Goal: Communication & Community: Answer question/provide support

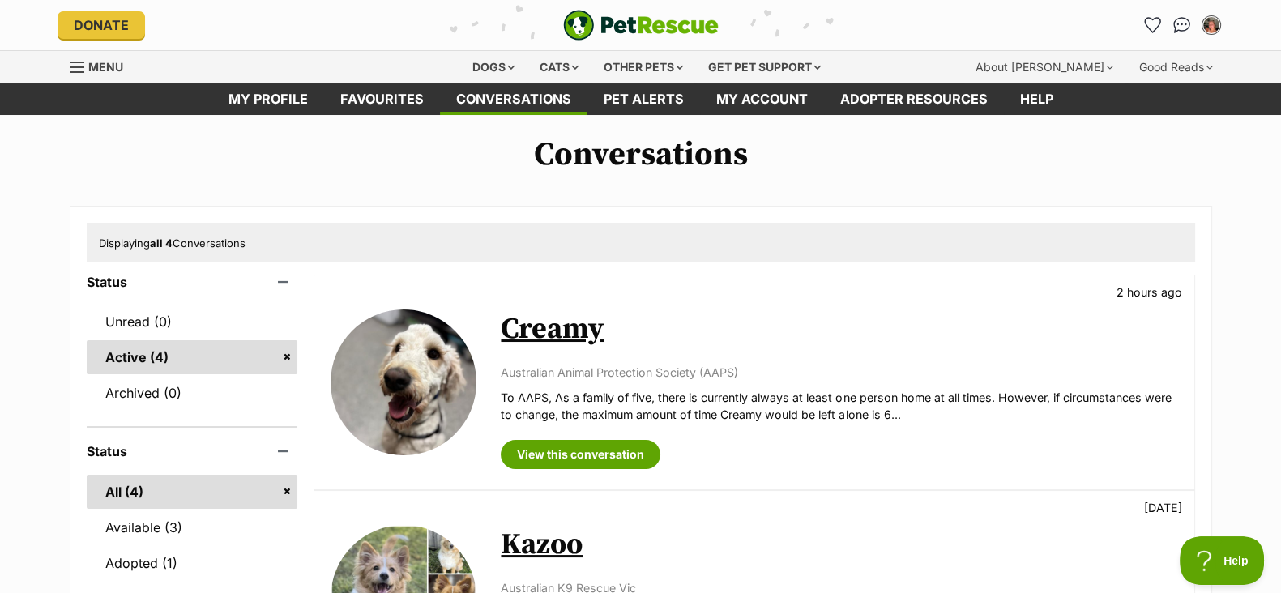
click at [578, 36] on img "PetRescue" at bounding box center [641, 25] width 156 height 31
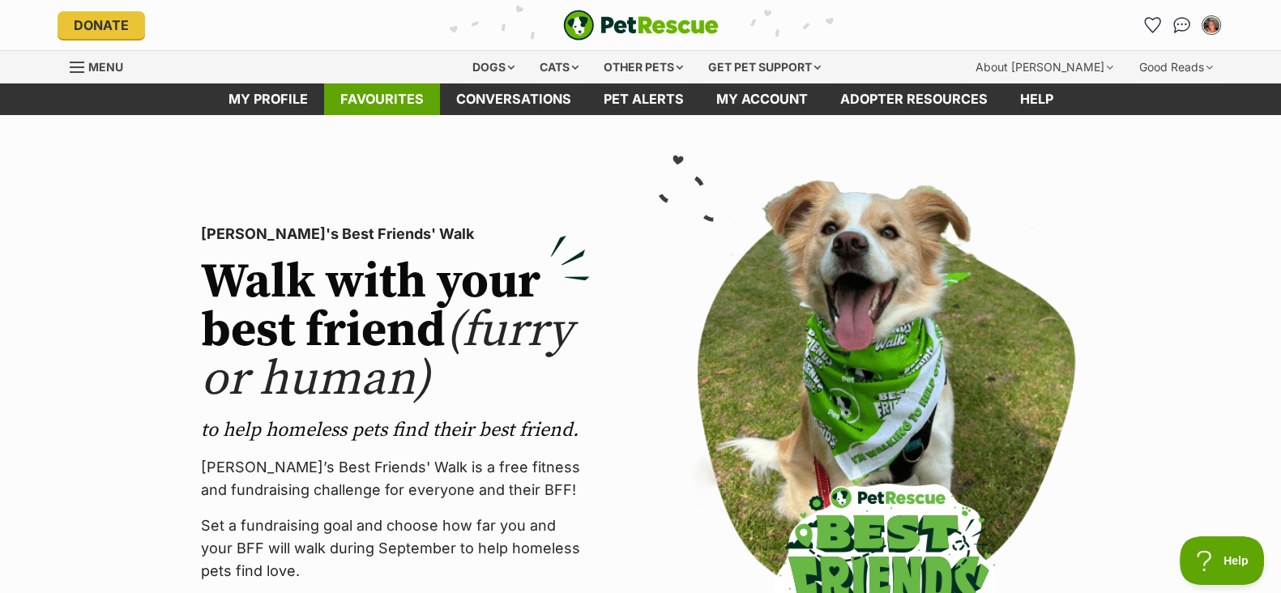
click at [372, 89] on link "Favourites" at bounding box center [382, 99] width 116 height 32
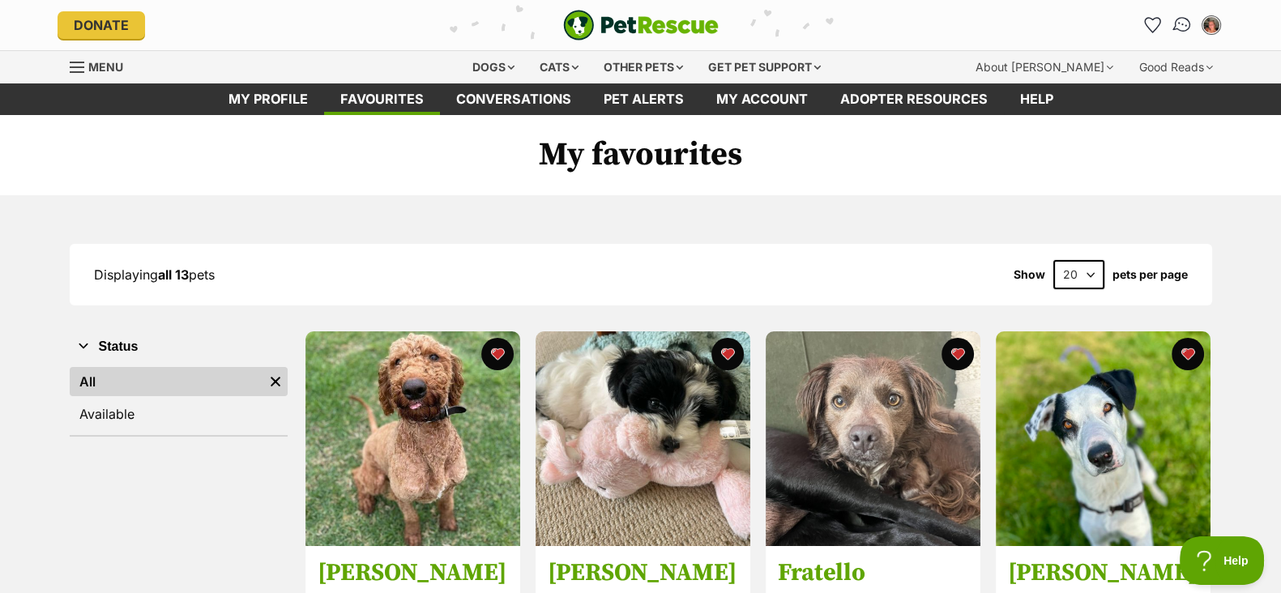
click at [1179, 18] on img "Conversations" at bounding box center [1182, 25] width 22 height 21
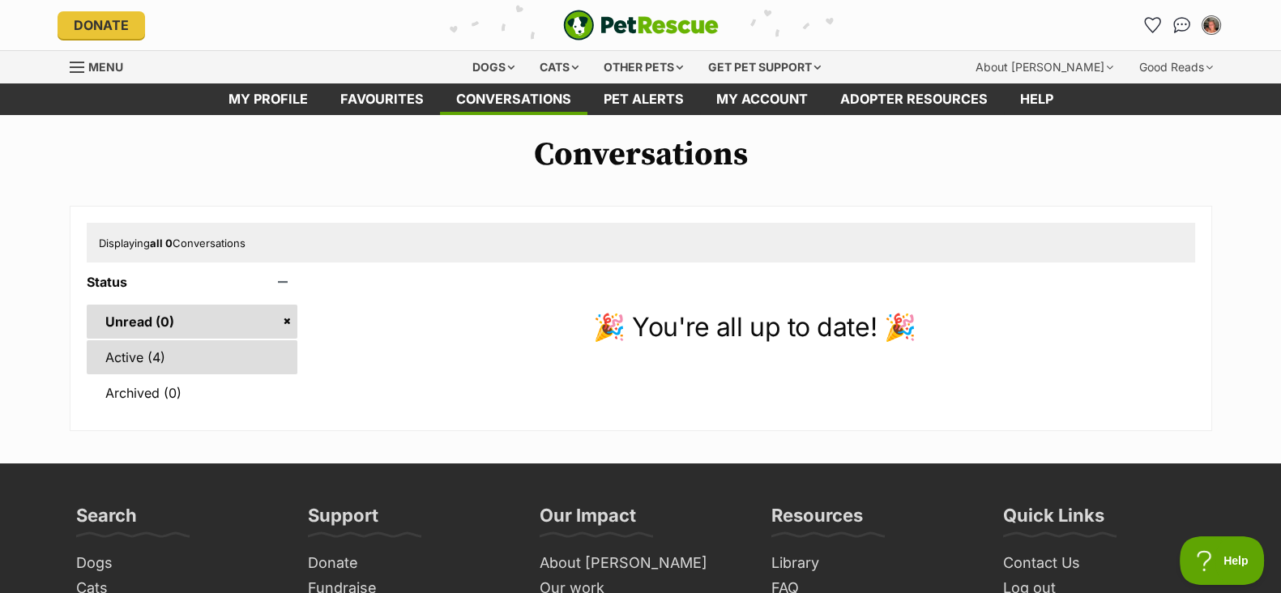
click at [212, 350] on link "Active (4)" at bounding box center [192, 357] width 211 height 34
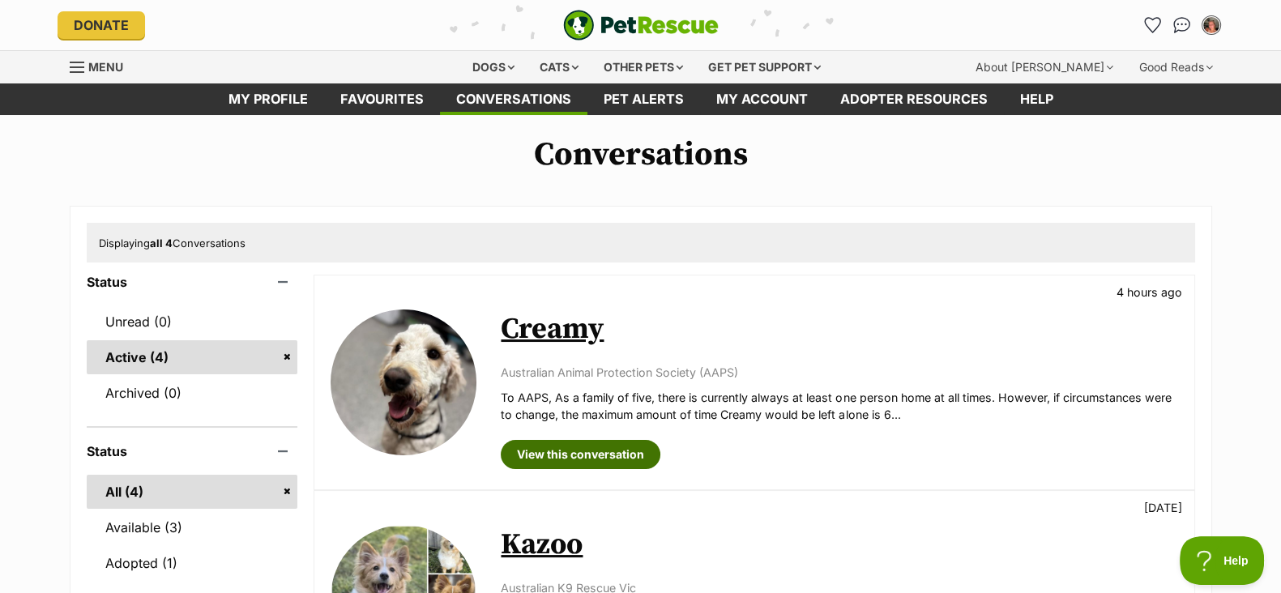
click at [592, 447] on link "View this conversation" at bounding box center [581, 454] width 160 height 29
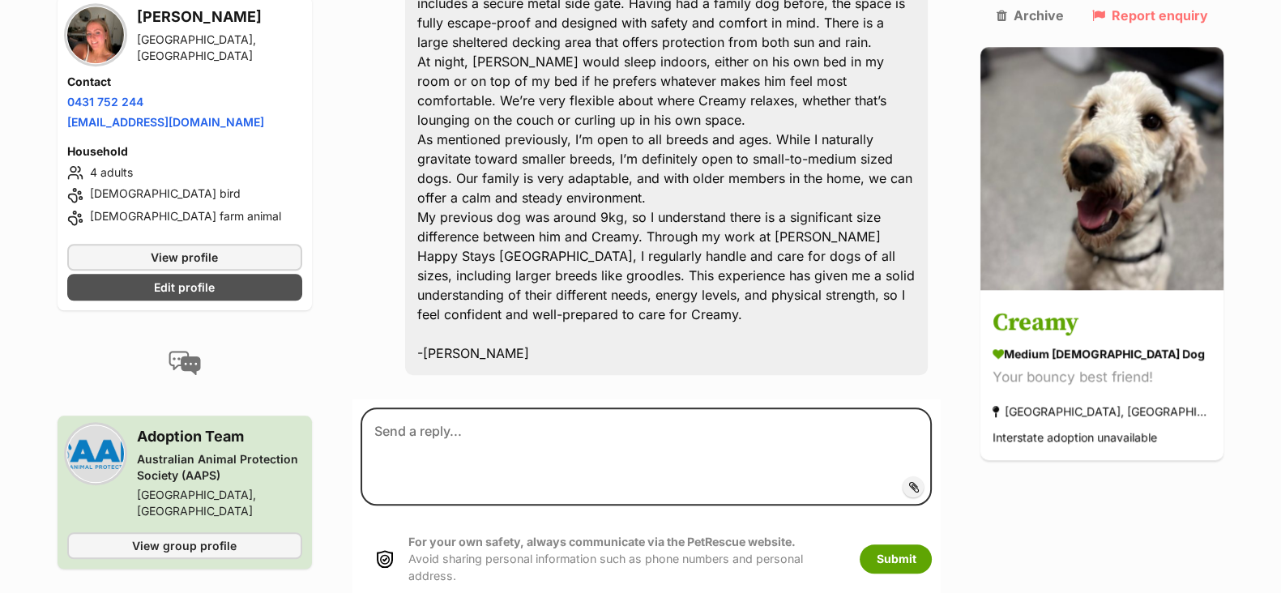
scroll to position [1827, 0]
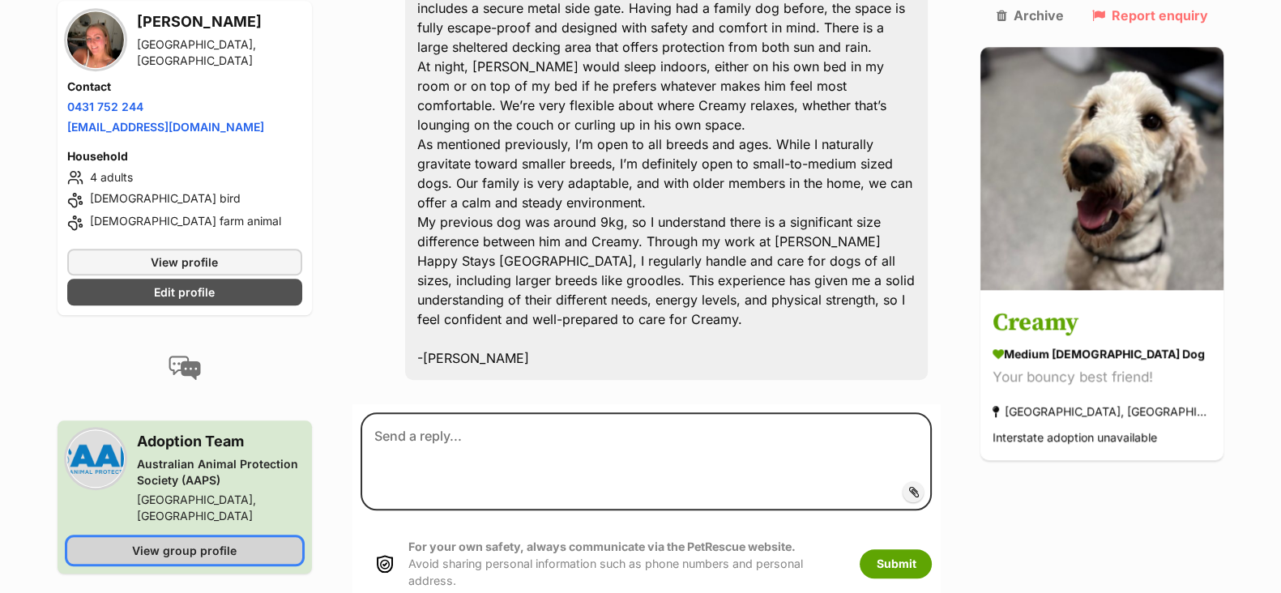
click at [153, 542] on span "View group profile" at bounding box center [184, 550] width 105 height 17
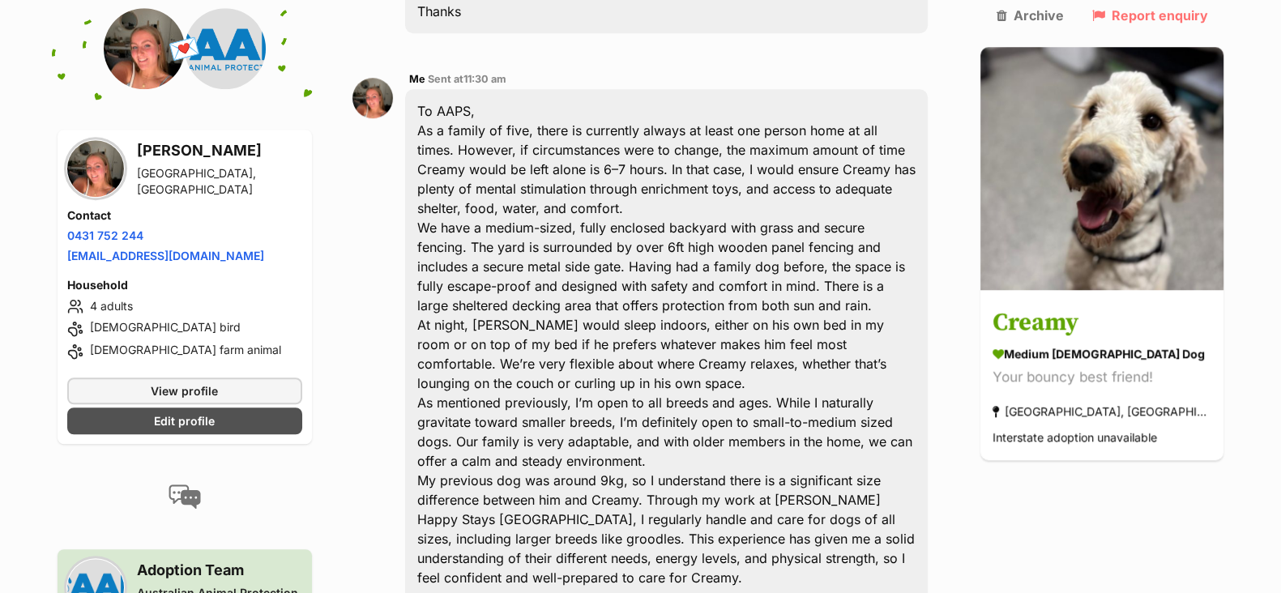
scroll to position [1568, 0]
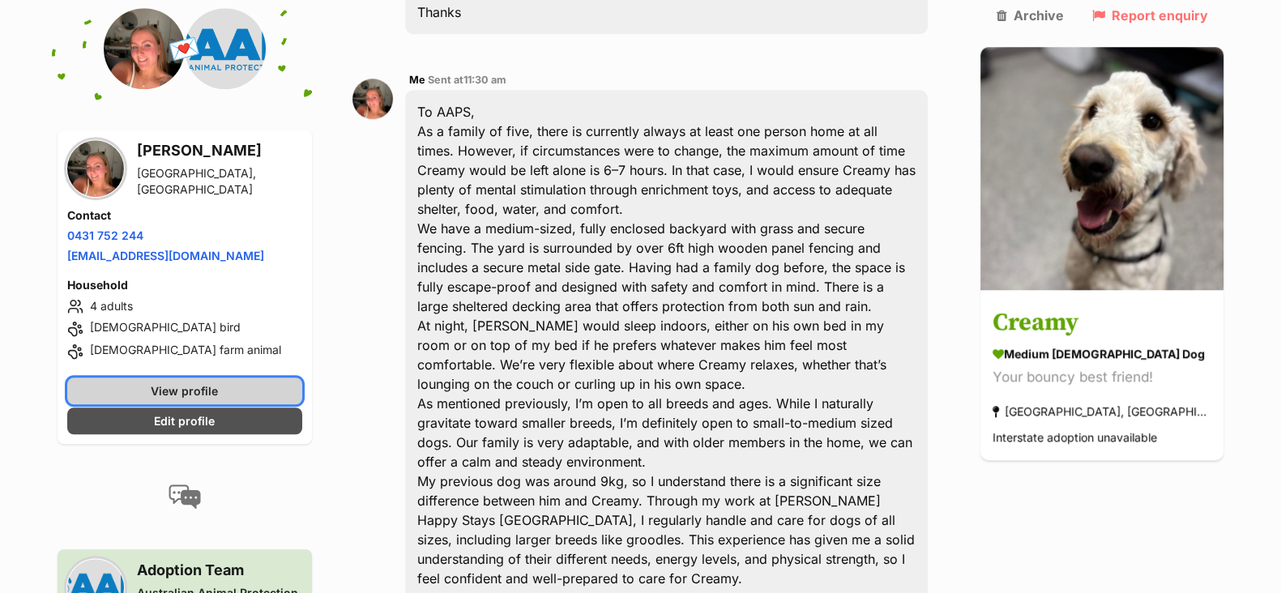
click at [181, 385] on span "View profile" at bounding box center [184, 390] width 67 height 17
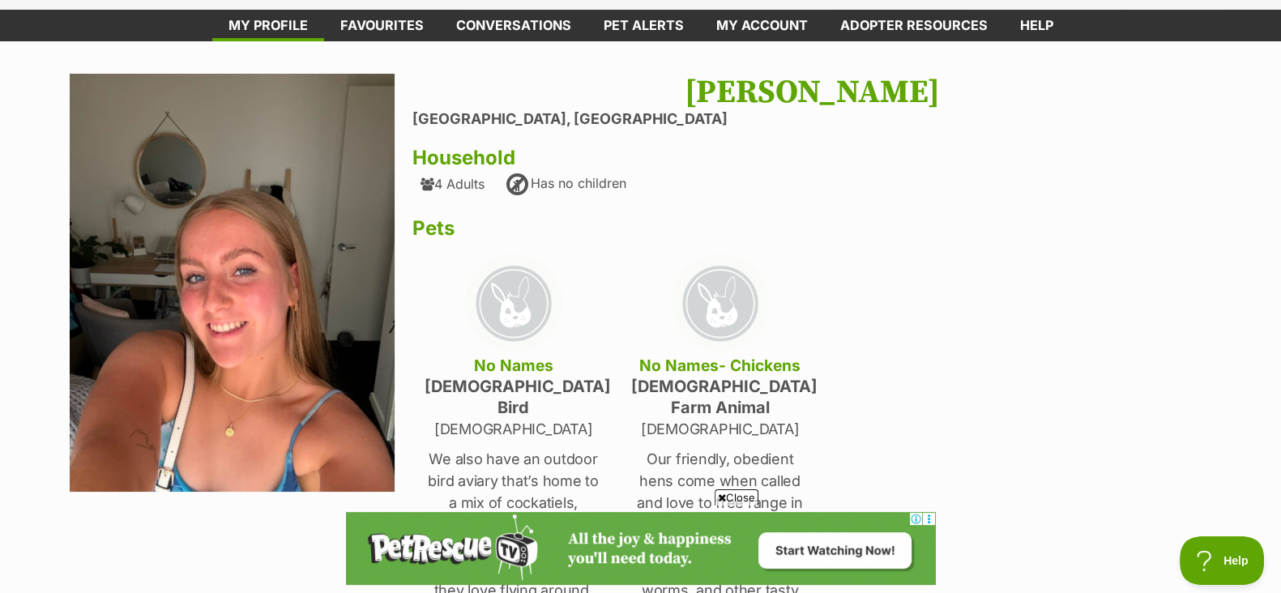
scroll to position [75, 0]
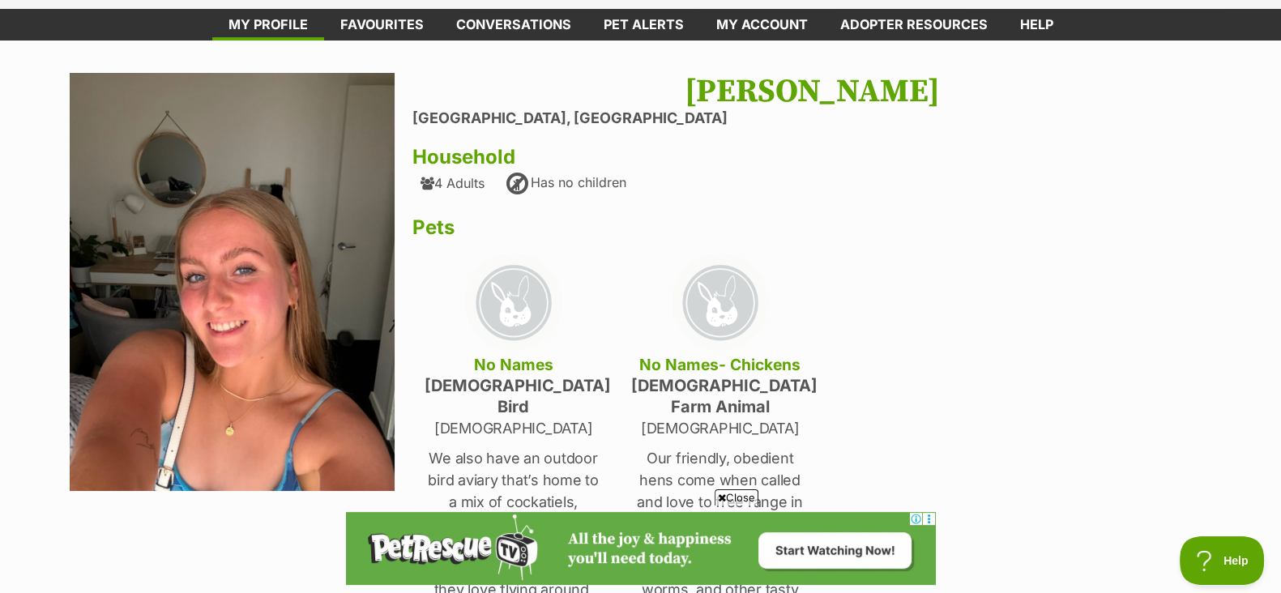
click at [732, 501] on span "Close" at bounding box center [737, 497] width 44 height 16
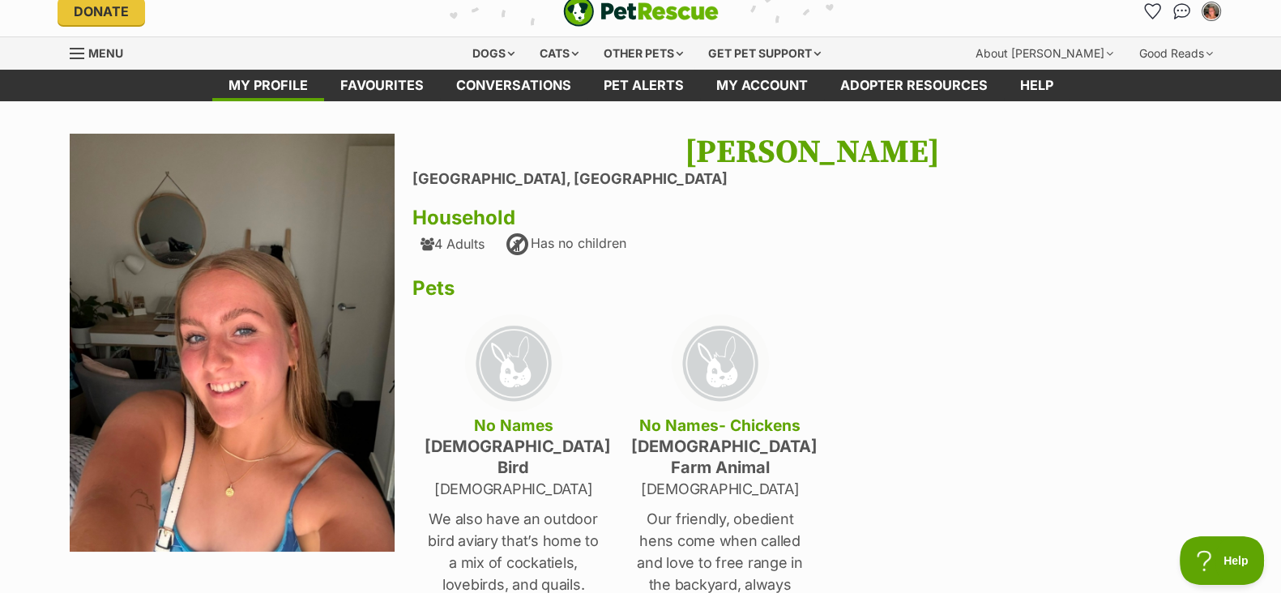
scroll to position [0, 0]
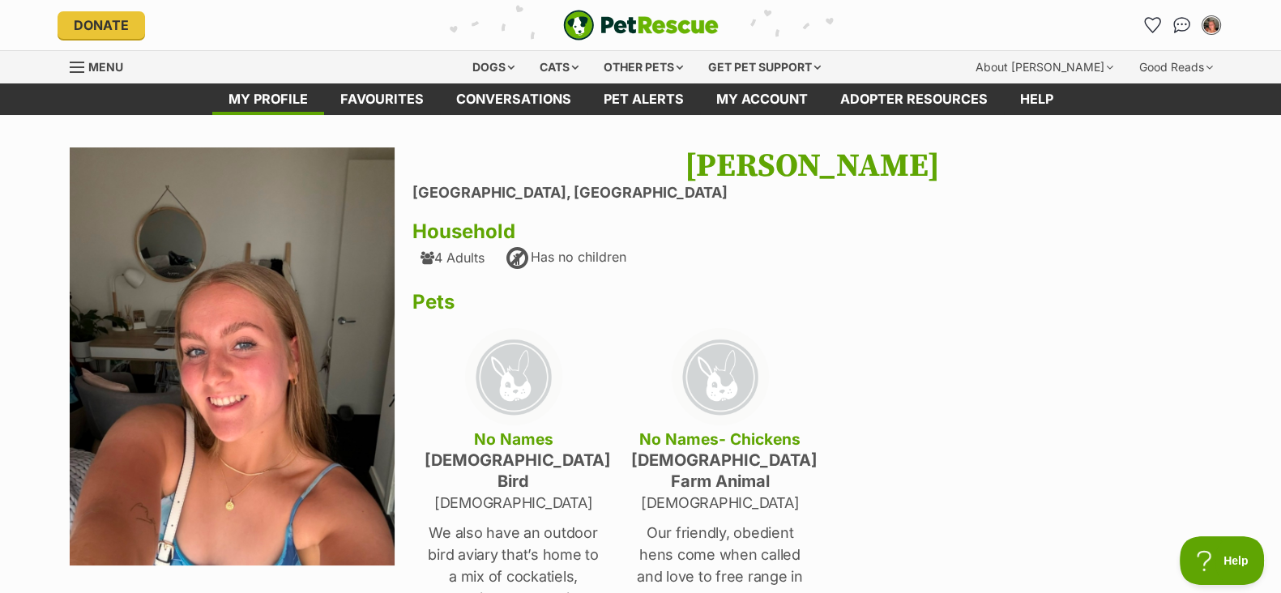
click at [614, 20] on img "PetRescue" at bounding box center [641, 25] width 156 height 31
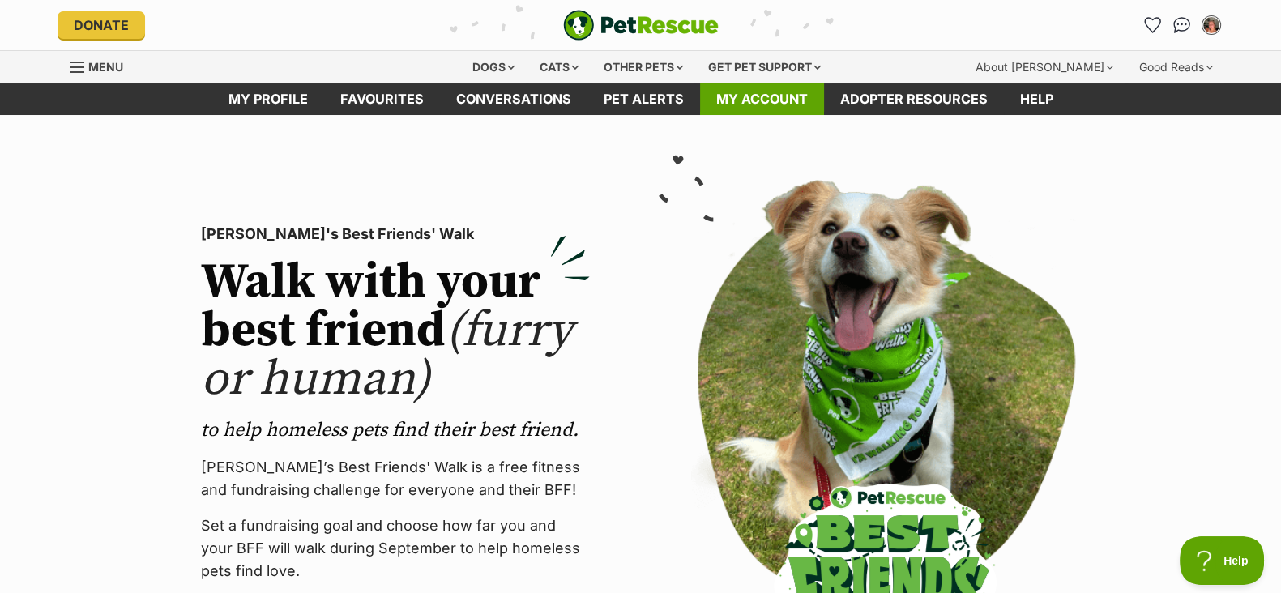
click at [759, 99] on link "My account" at bounding box center [762, 99] width 124 height 32
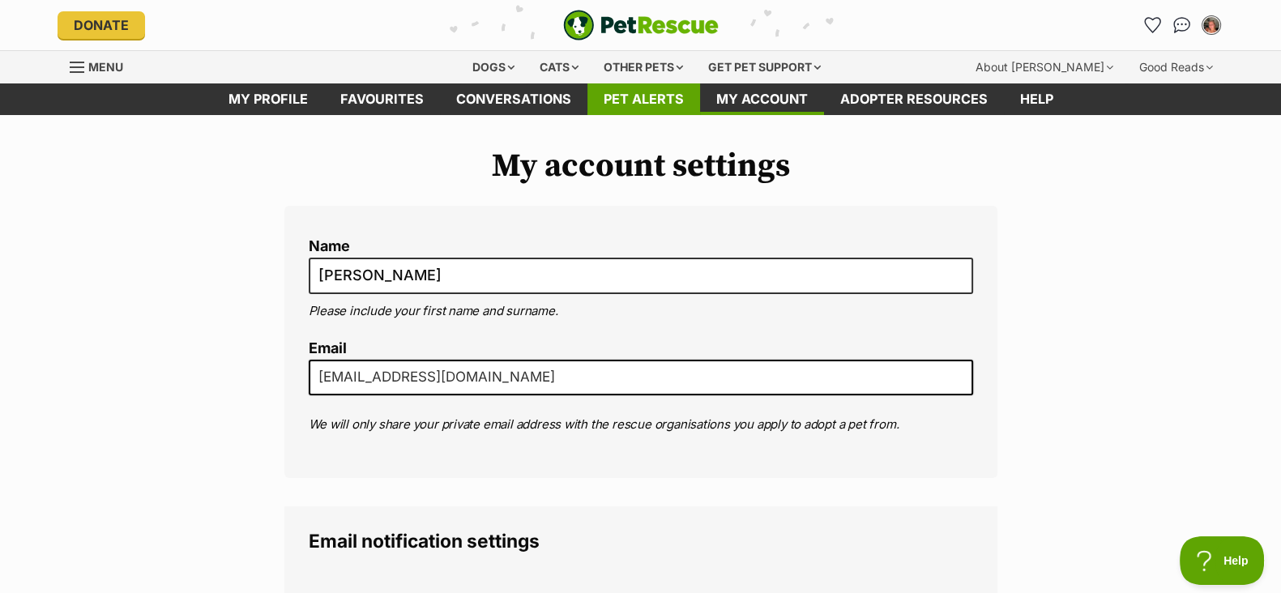
click at [630, 95] on link "Pet alerts" at bounding box center [643, 99] width 113 height 32
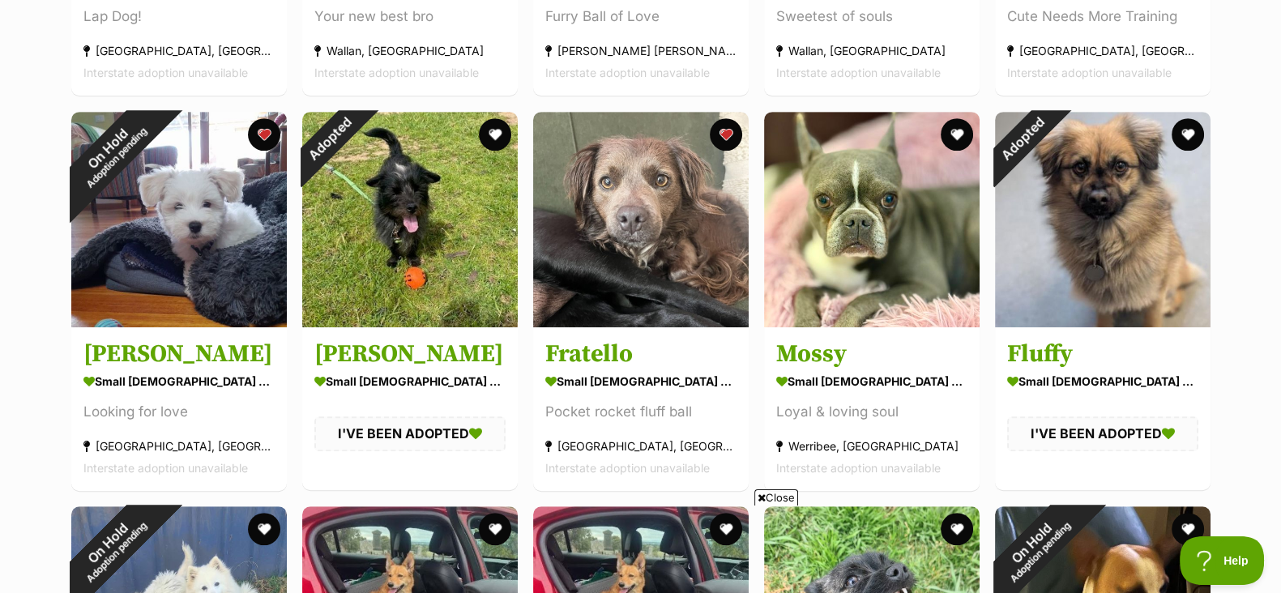
scroll to position [1013, 0]
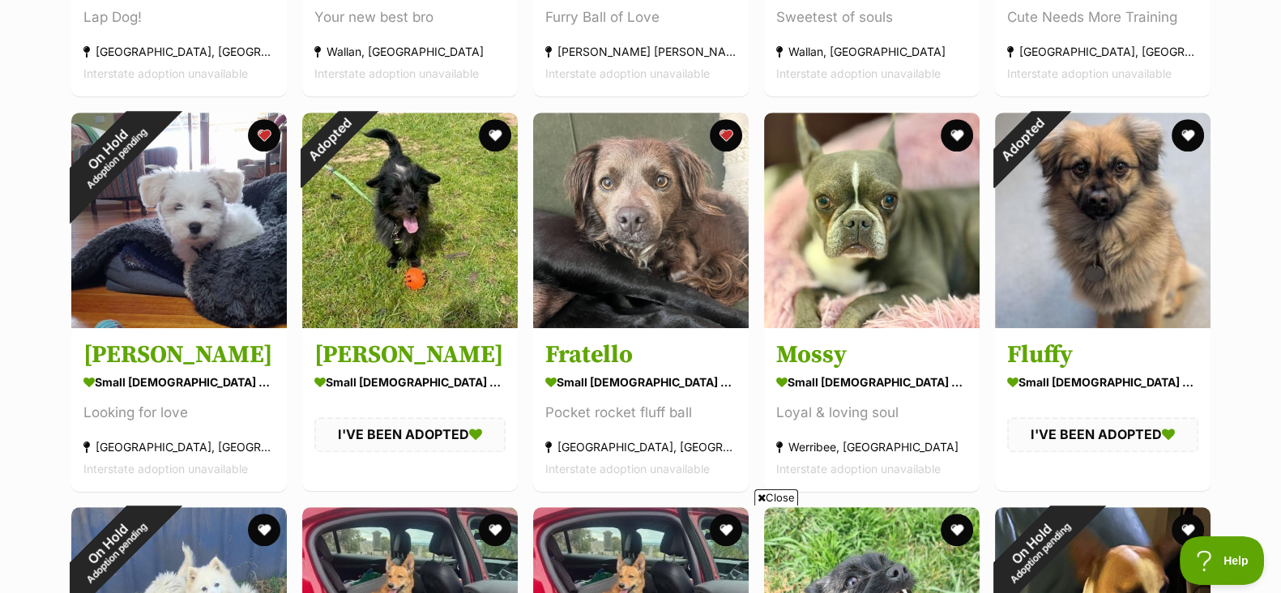
drag, startPoint x: 1257, startPoint y: 222, endPoint x: 1229, endPoint y: 115, distance: 110.4
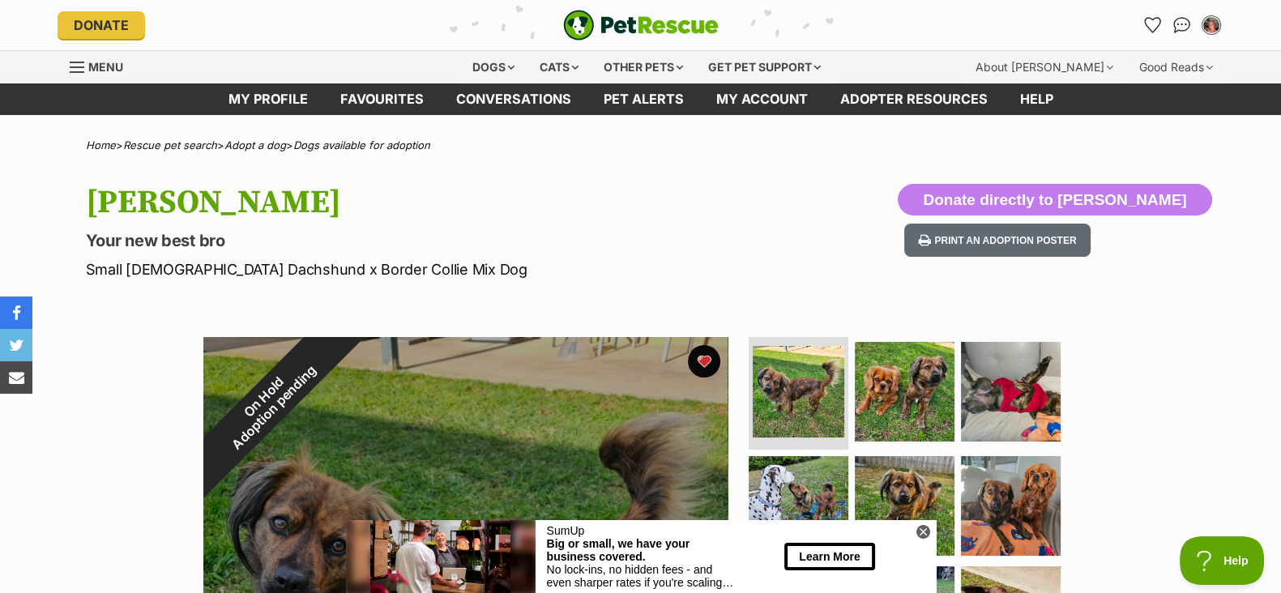
click at [586, 207] on h1 "[PERSON_NAME]" at bounding box center [428, 202] width 685 height 37
